Goal: Information Seeking & Learning: Learn about a topic

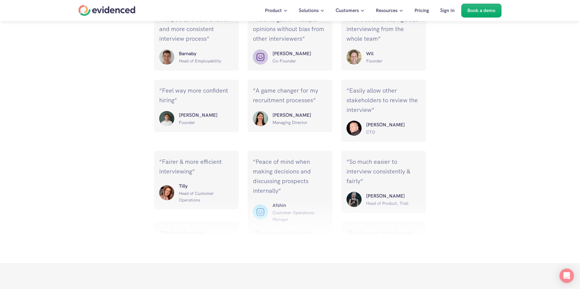
scroll to position [2941, 0]
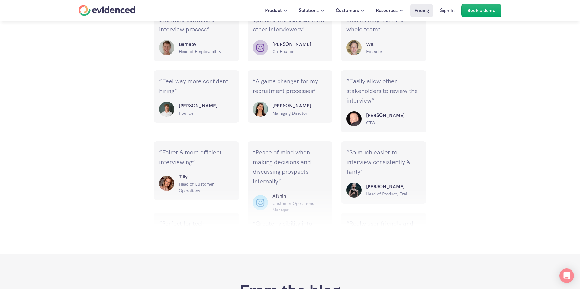
click at [420, 10] on p "Pricing" at bounding box center [421, 11] width 14 height 8
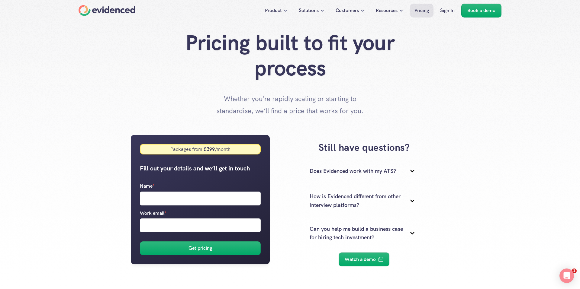
click at [102, 12] on div "Home" at bounding box center [107, 10] width 57 height 11
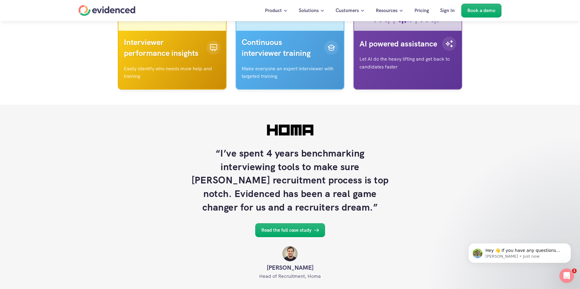
scroll to position [2062, 0]
